Goal: Task Accomplishment & Management: Manage account settings

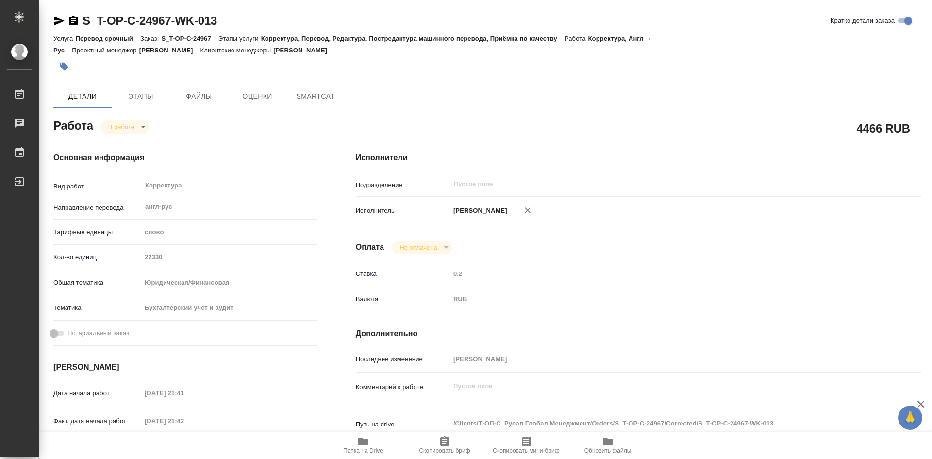
type textarea "x"
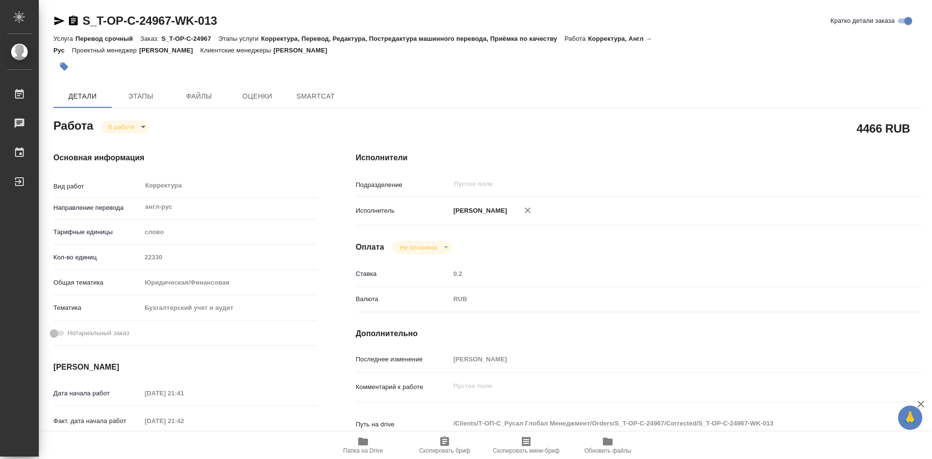
type textarea "x"
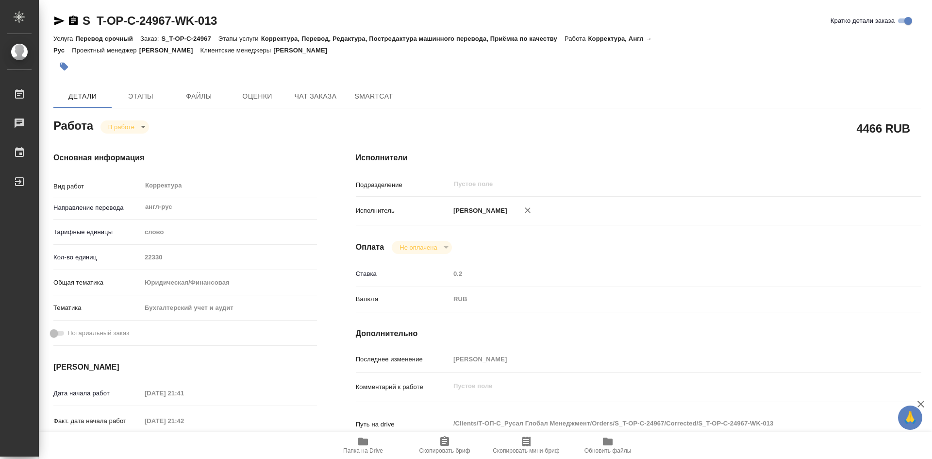
scroll to position [146, 0]
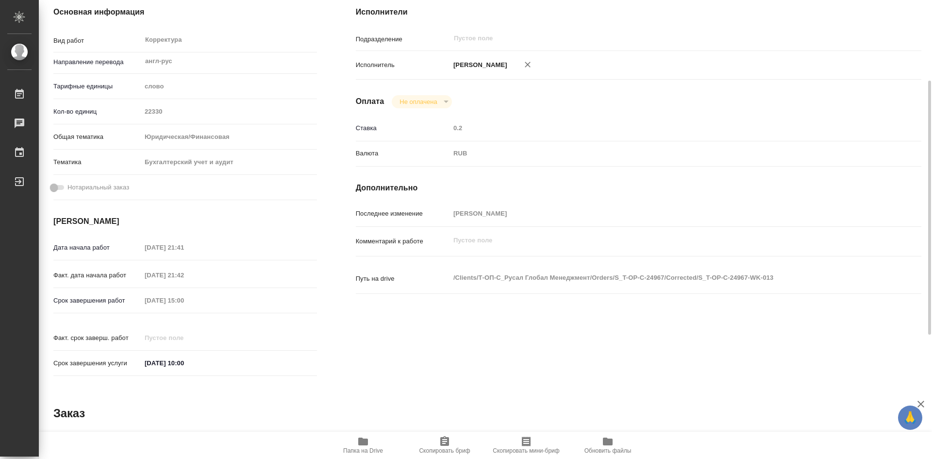
type textarea "x"
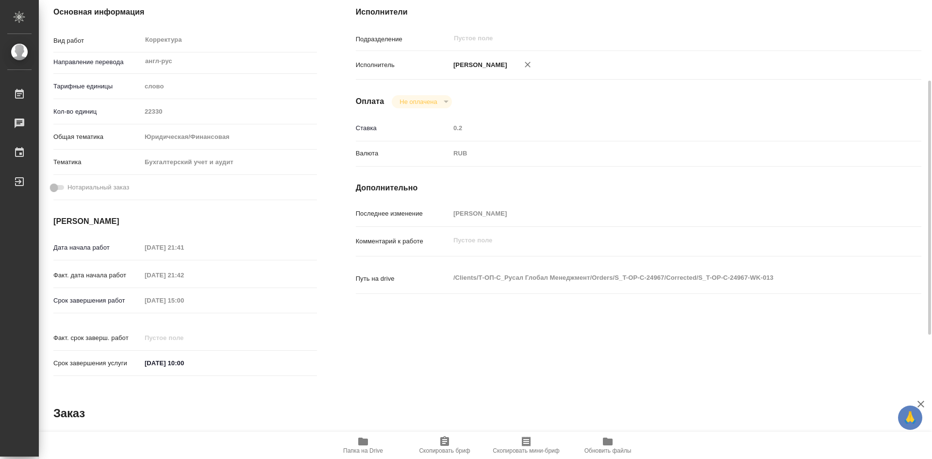
click at [363, 444] on icon "button" at bounding box center [363, 442] width 10 height 8
type textarea "x"
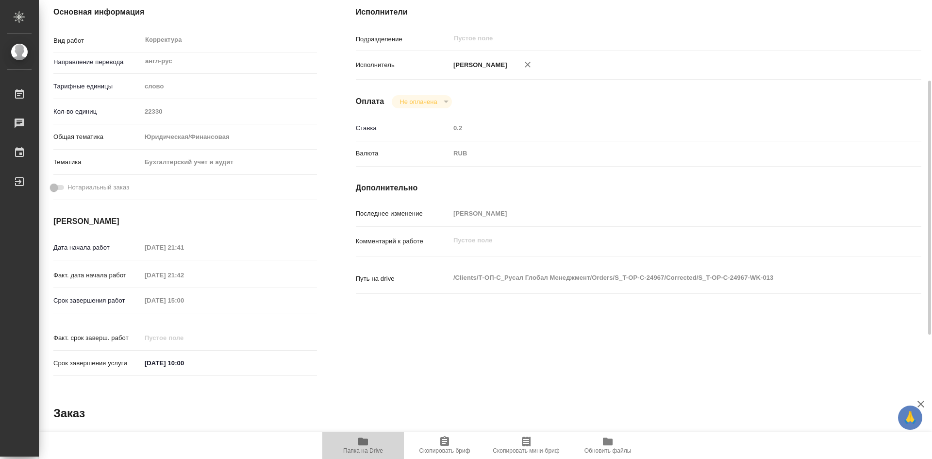
type textarea "x"
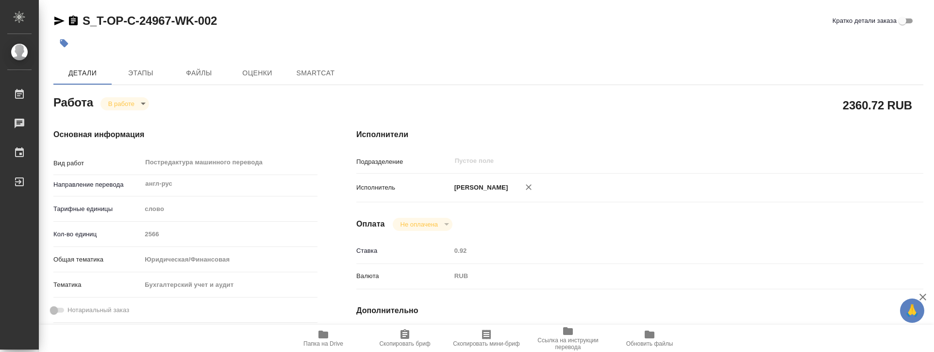
type textarea "x"
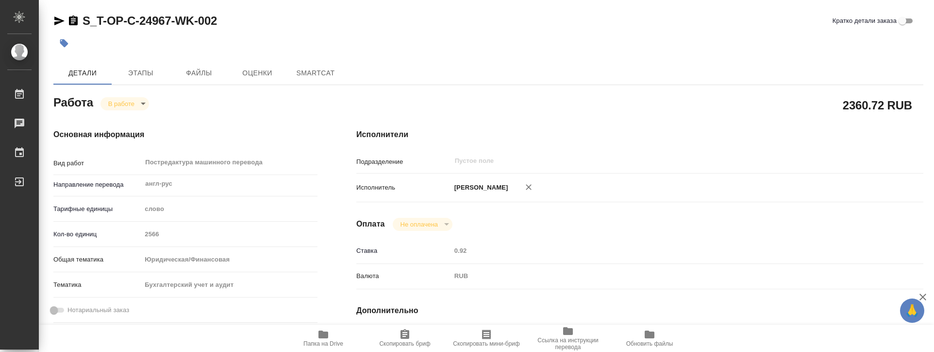
type textarea "x"
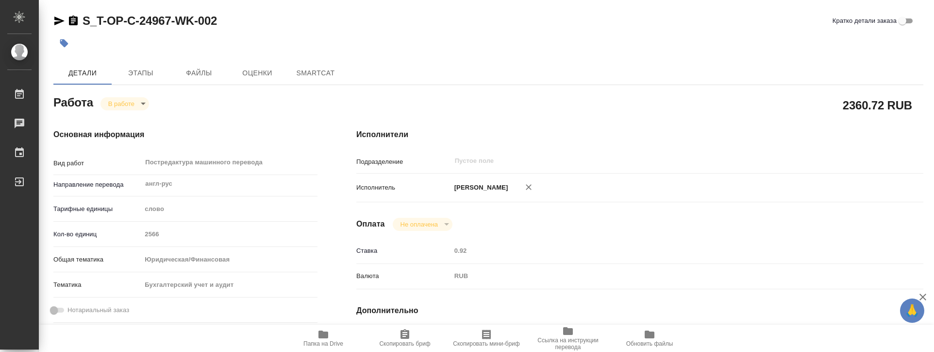
type textarea "x"
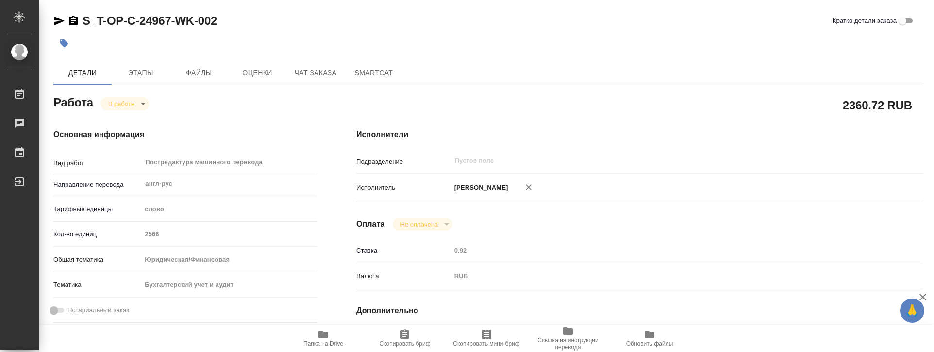
type textarea "x"
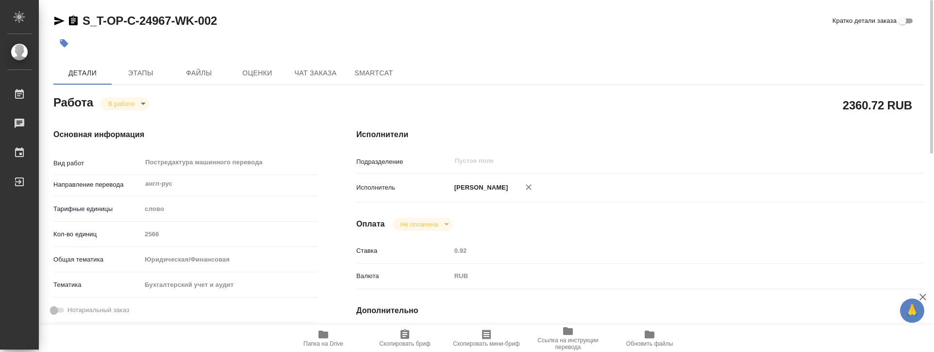
type textarea "x"
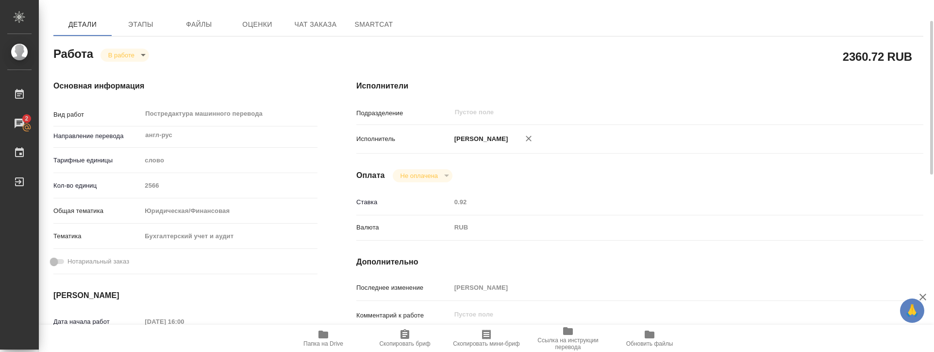
scroll to position [97, 0]
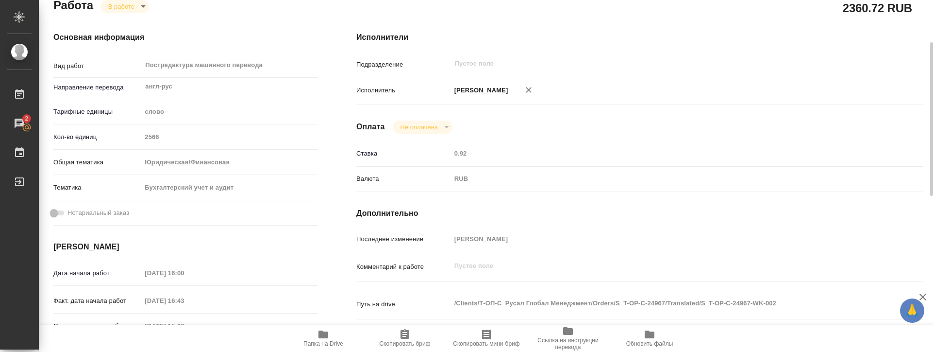
click at [322, 333] on icon "button" at bounding box center [324, 334] width 10 height 8
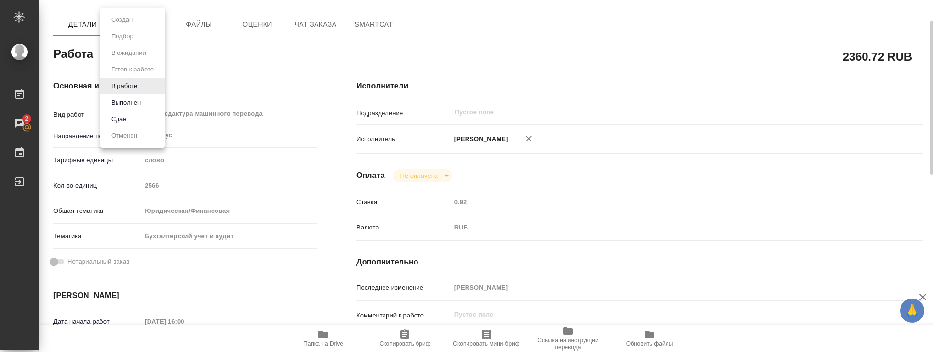
click at [143, 53] on body "🙏 .cls-1 fill:#fff; AWATERA Soldatenkova Tatyana Работы 2 Чаты График Выйти S_T…" at bounding box center [467, 176] width 934 height 352
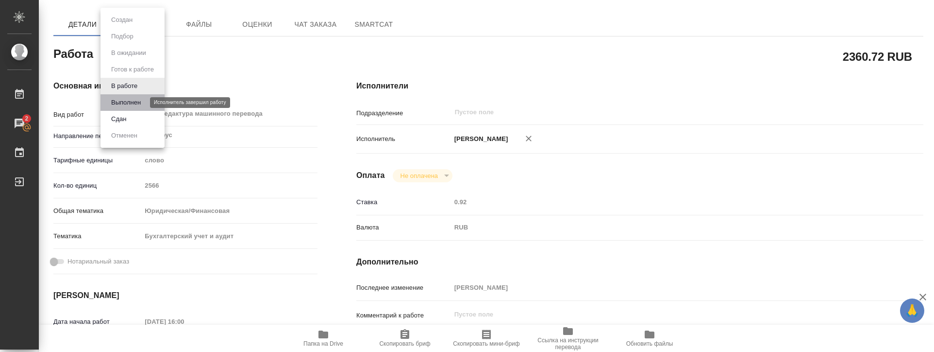
click at [125, 102] on button "Выполнен" at bounding box center [125, 102] width 35 height 11
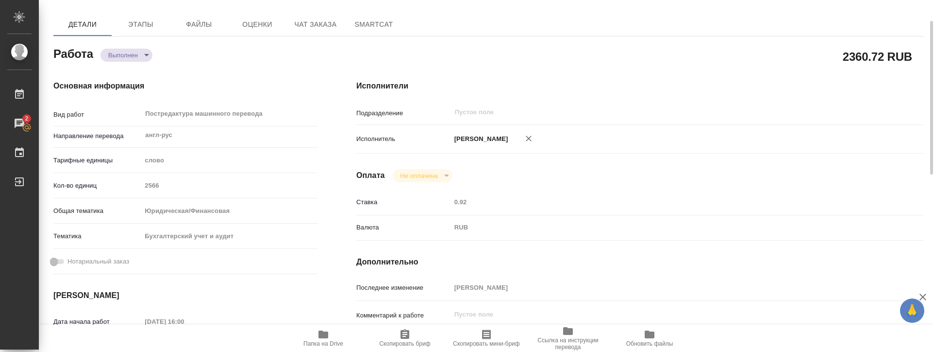
type textarea "x"
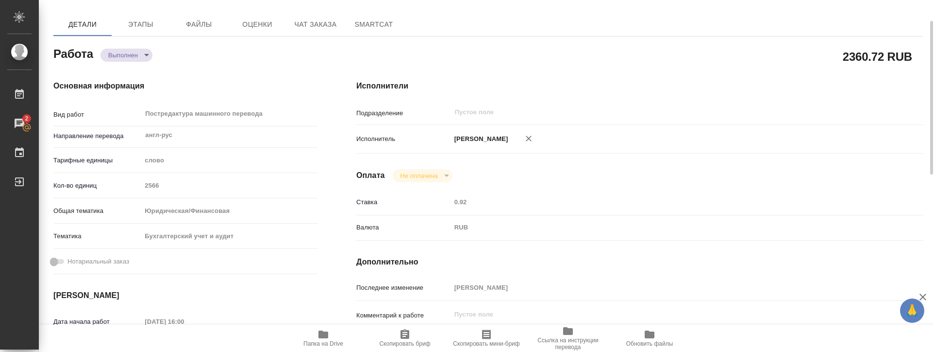
type textarea "x"
